Goal: Information Seeking & Learning: Learn about a topic

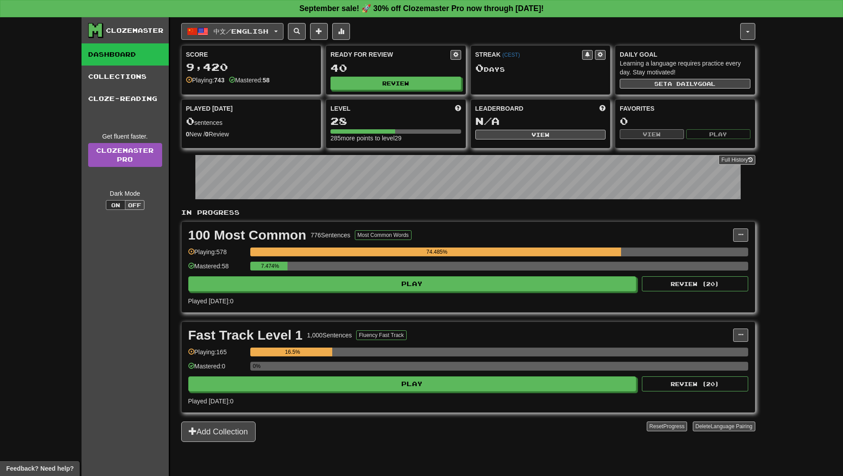
drag, startPoint x: 245, startPoint y: 28, endPoint x: 252, endPoint y: 50, distance: 22.6
click at [245, 28] on span "中文 / English" at bounding box center [240, 31] width 55 height 8
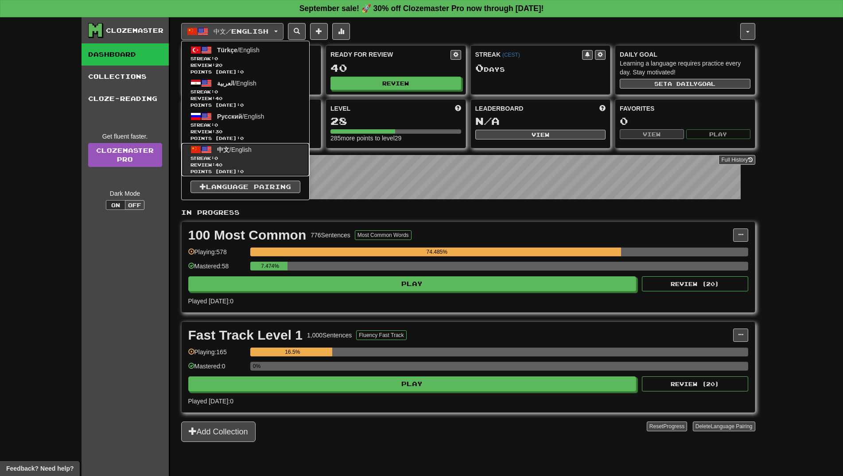
click at [258, 155] on span "Streak: 0" at bounding box center [245, 158] width 110 height 7
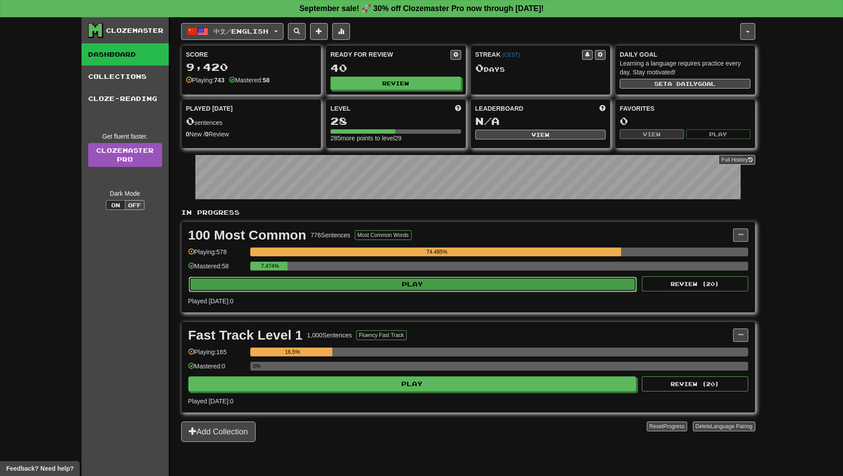
click at [391, 283] on button "Play" at bounding box center [413, 284] width 448 height 15
select select "**"
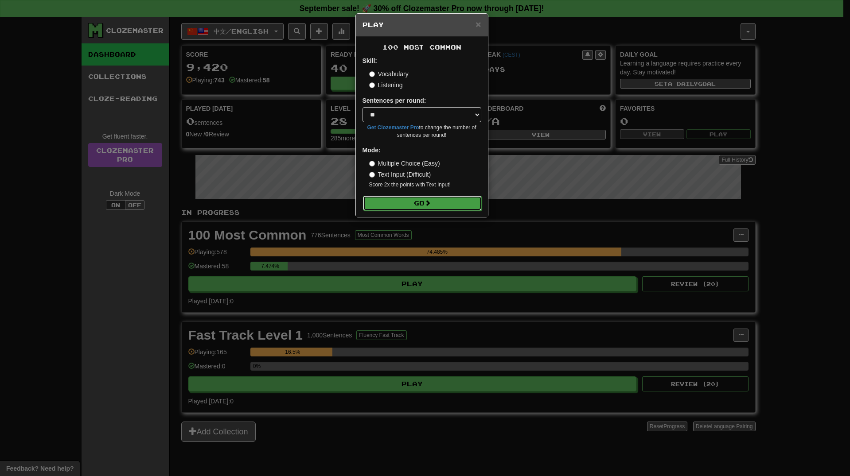
click at [405, 203] on button "Go" at bounding box center [422, 203] width 119 height 15
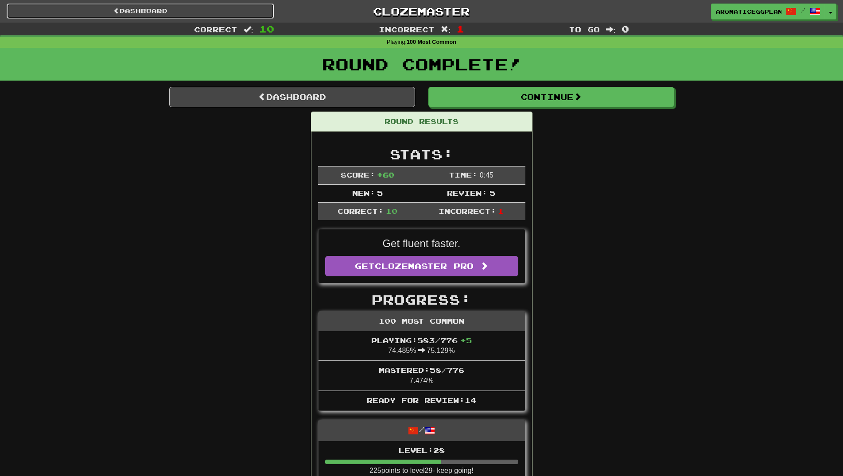
click at [204, 4] on link "Dashboard" at bounding box center [141, 11] width 268 height 15
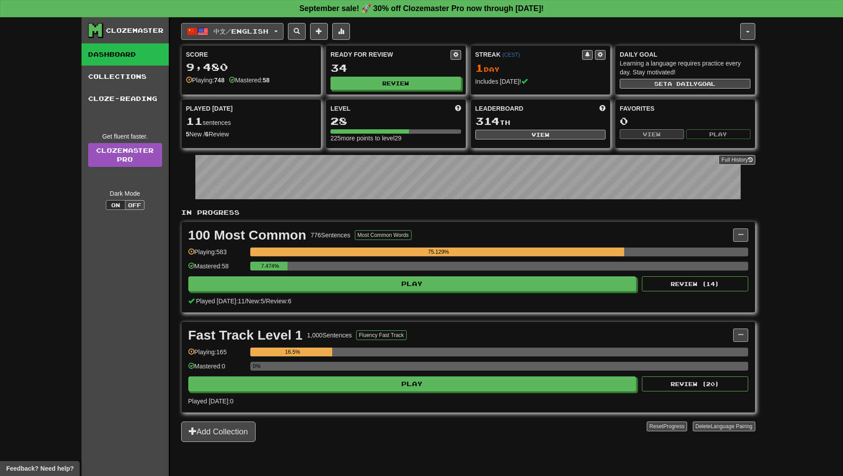
click at [259, 30] on span "中文 / English" at bounding box center [240, 31] width 55 height 8
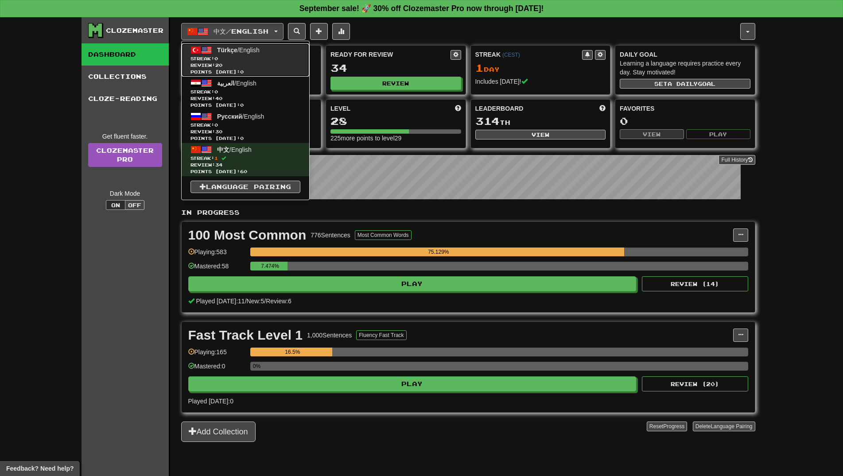
click at [230, 57] on span "Streak: 0" at bounding box center [245, 58] width 110 height 7
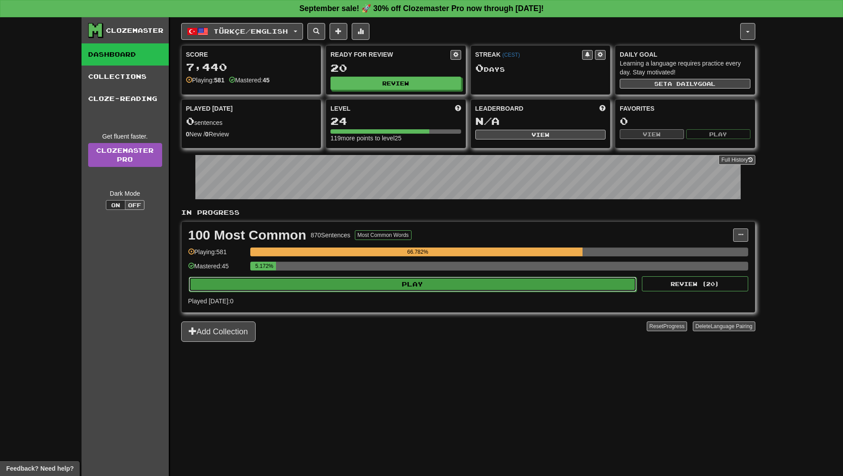
click at [456, 287] on button "Play" at bounding box center [413, 284] width 448 height 15
select select "**"
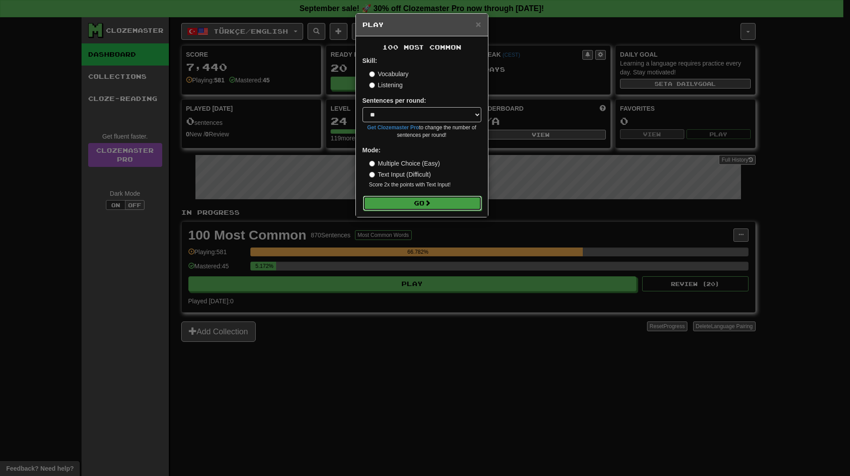
click at [419, 202] on button "Go" at bounding box center [422, 203] width 119 height 15
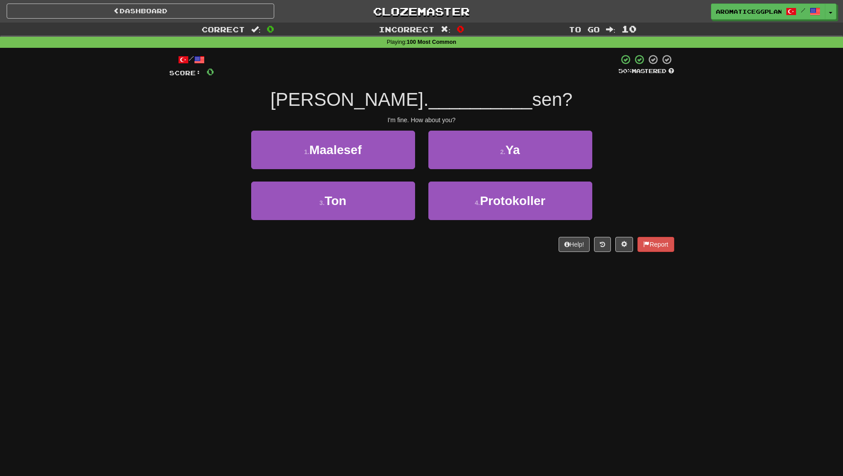
click at [397, 290] on div "Dashboard Clozemaster aromaticeggplant / Toggle Dropdown Dashboard Leaderboard …" at bounding box center [421, 238] width 843 height 476
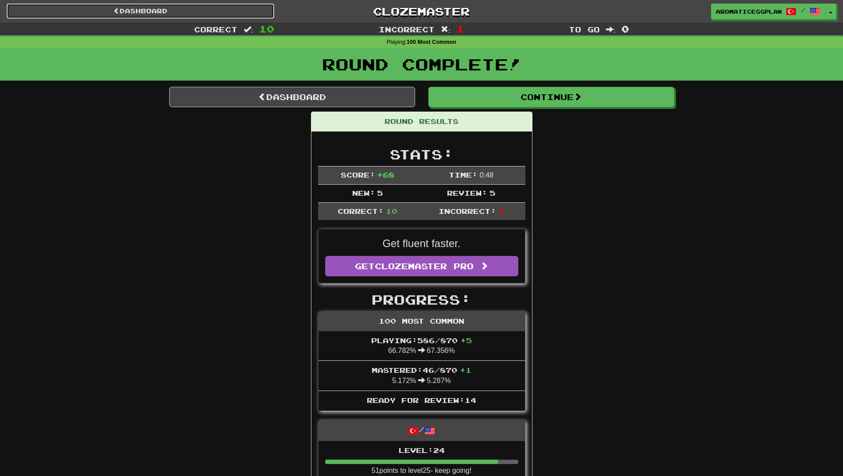
click at [254, 18] on link "Dashboard" at bounding box center [141, 11] width 268 height 15
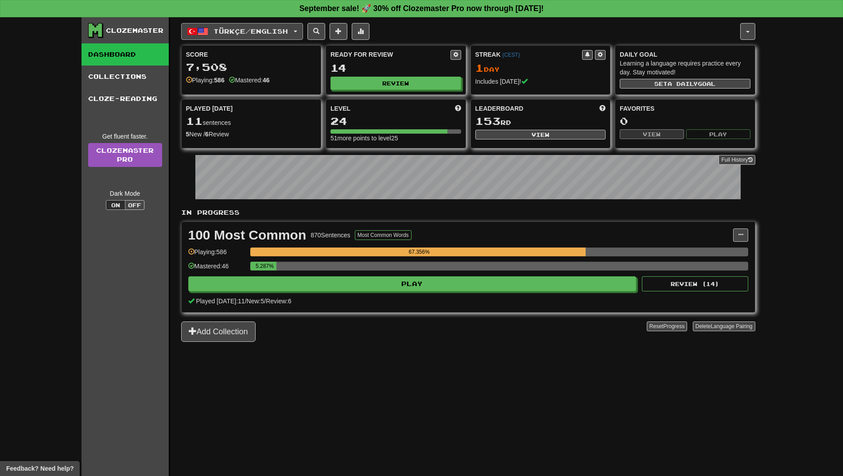
click at [295, 31] on button "Türkçe / English" at bounding box center [242, 31] width 122 height 17
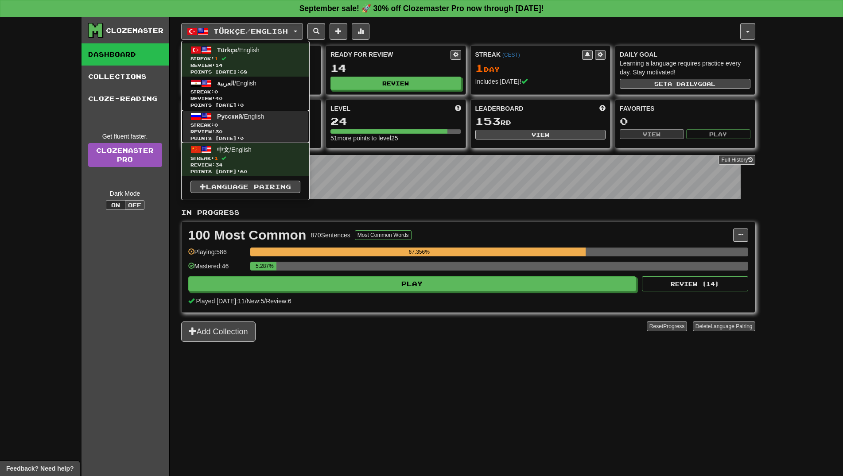
click at [259, 123] on span "Streak: 0" at bounding box center [245, 125] width 110 height 7
